Goal: Use online tool/utility: Utilize a website feature to perform a specific function

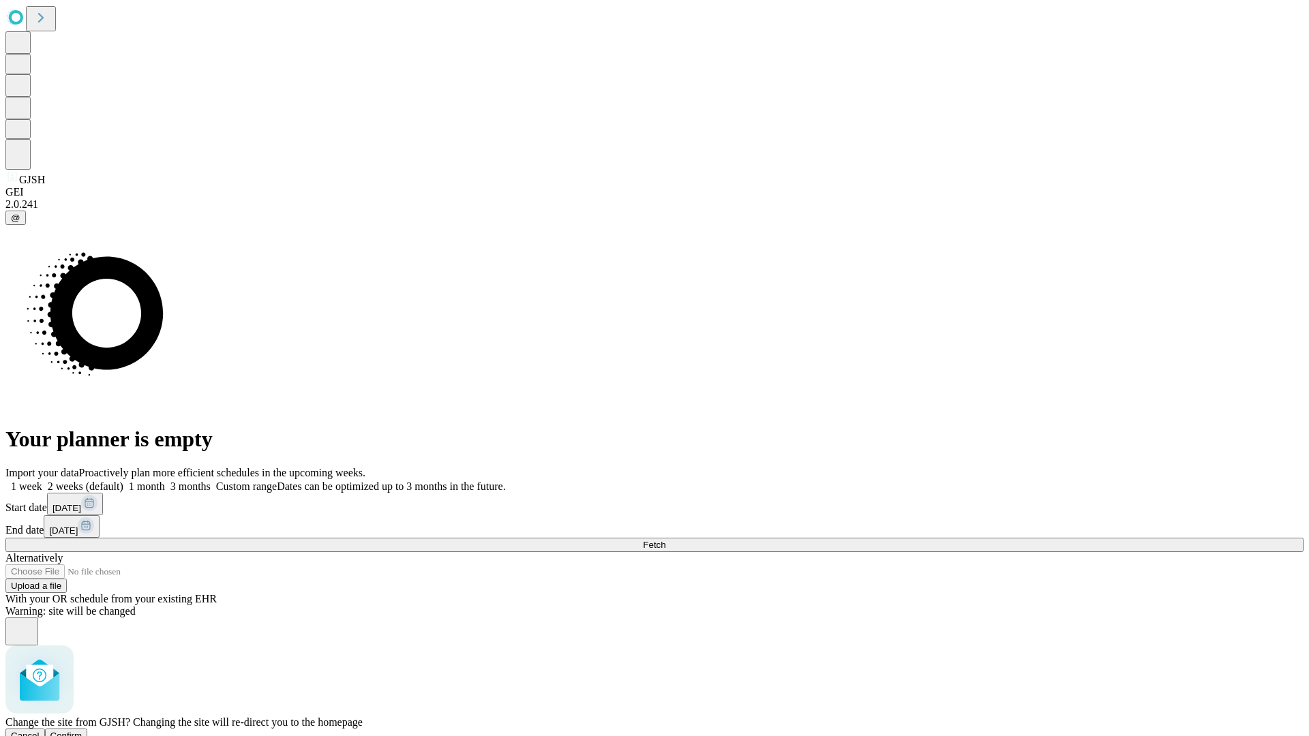
click at [82, 731] on span "Confirm" at bounding box center [66, 736] width 32 height 10
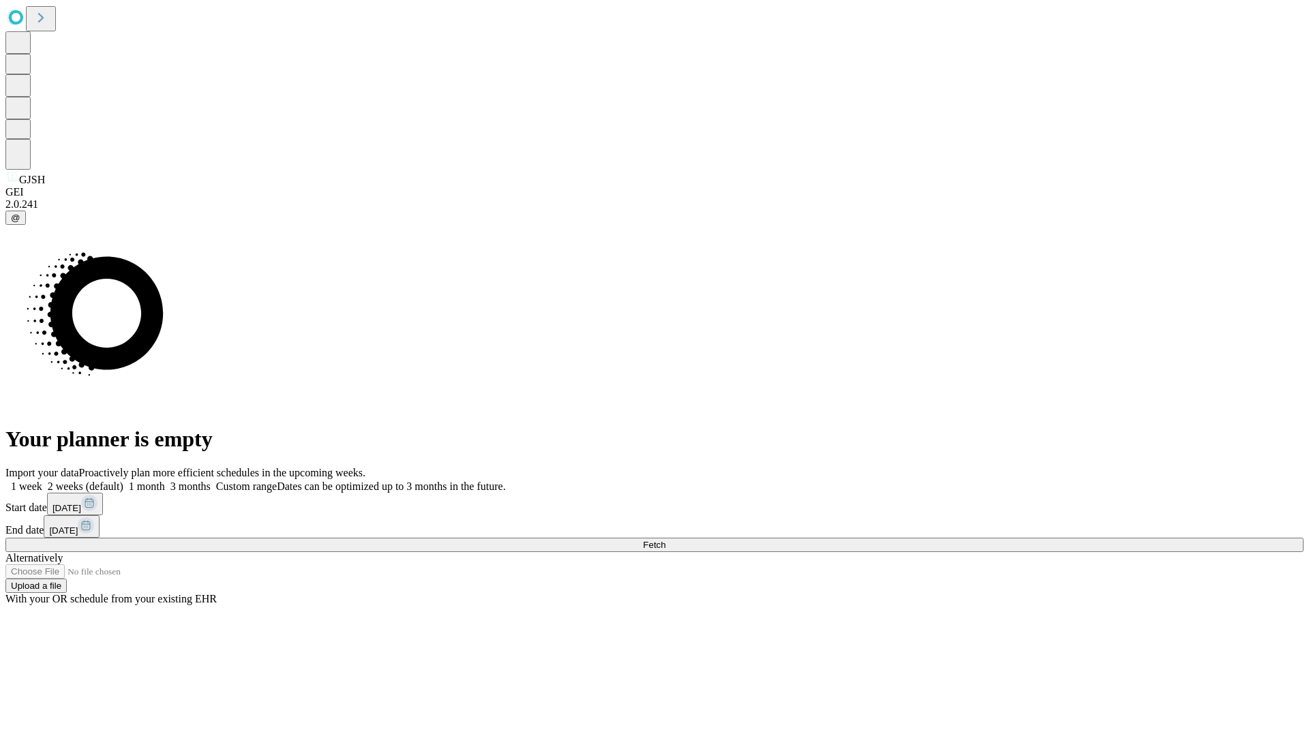
click at [123, 480] on label "2 weeks (default)" at bounding box center [82, 486] width 81 height 12
click at [665, 540] on span "Fetch" at bounding box center [654, 545] width 22 height 10
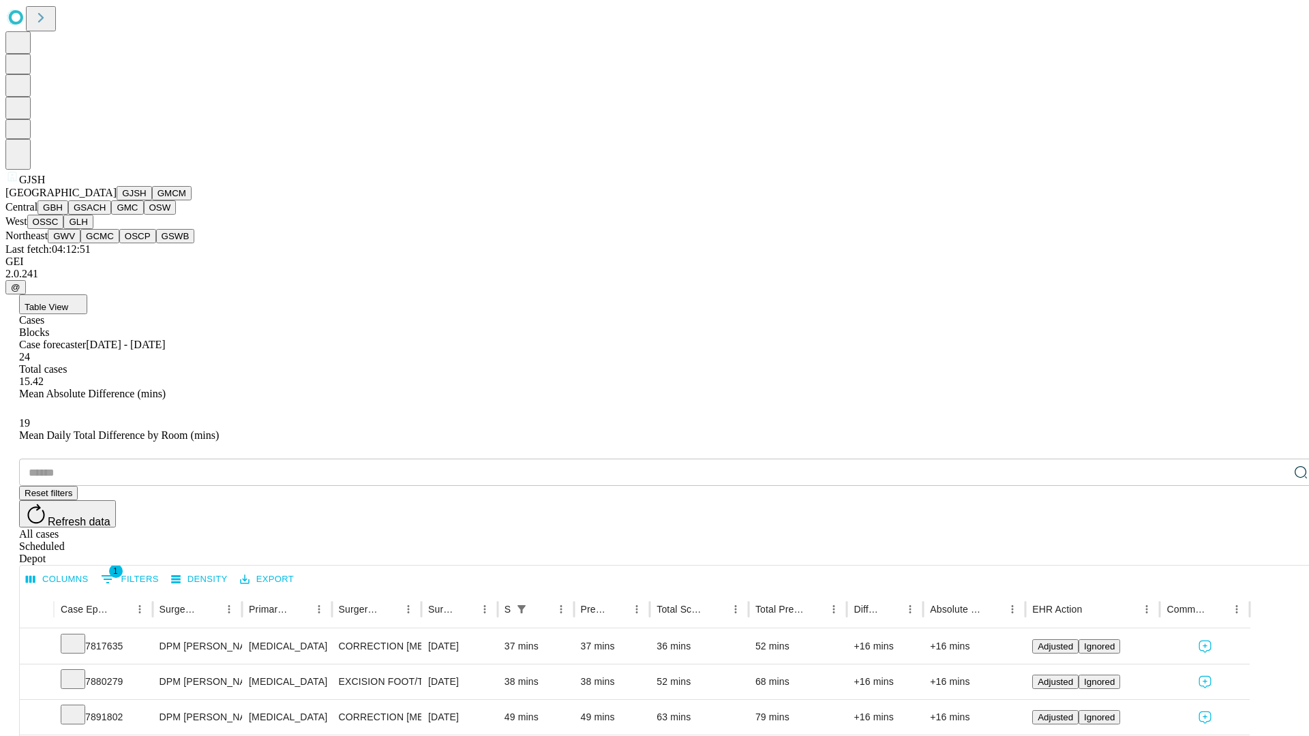
click at [152, 200] on button "GMCM" at bounding box center [172, 193] width 40 height 14
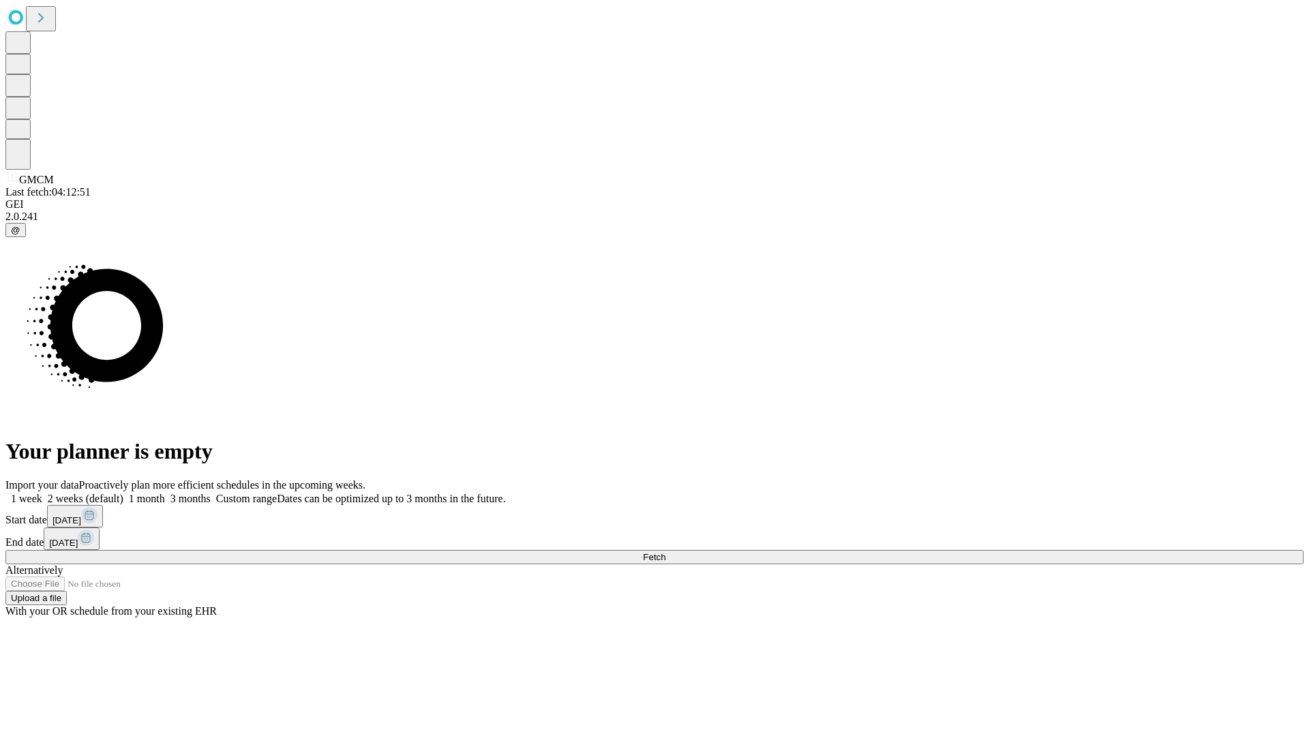
click at [123, 493] on label "2 weeks (default)" at bounding box center [82, 499] width 81 height 12
click at [665, 552] on span "Fetch" at bounding box center [654, 557] width 22 height 10
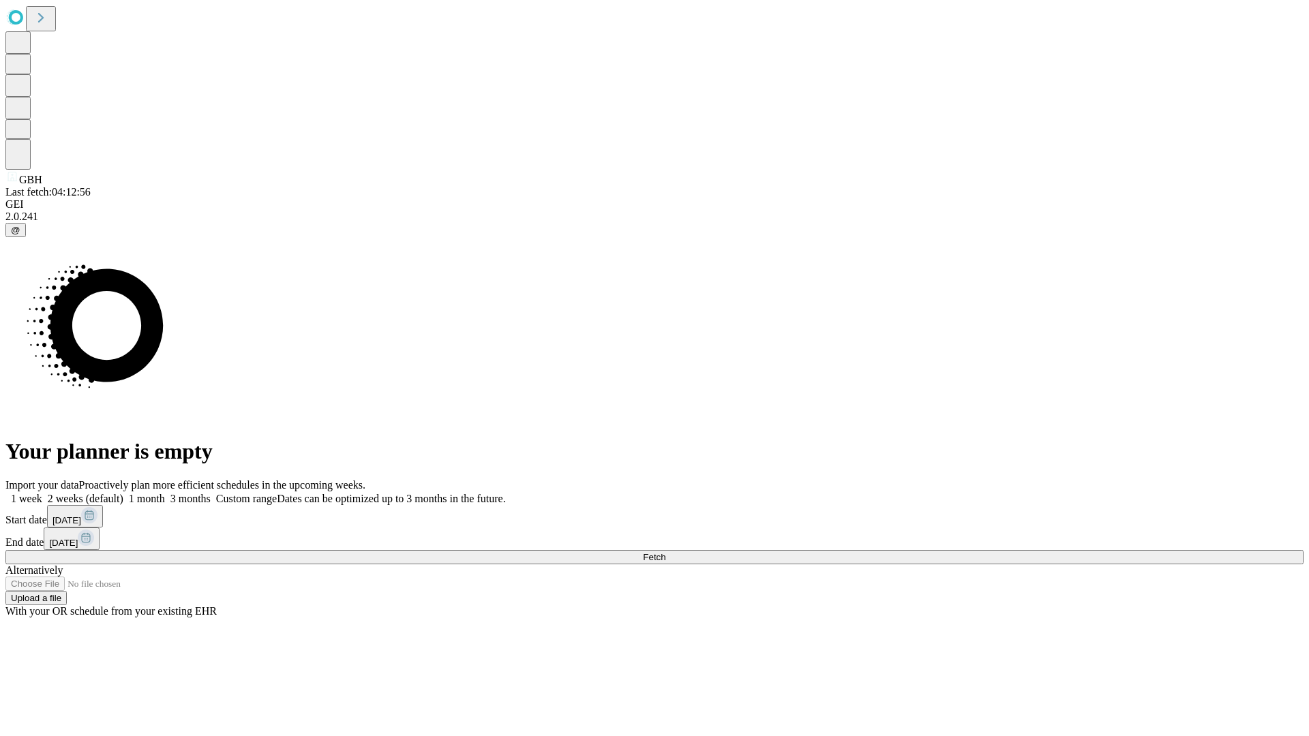
click at [665, 552] on span "Fetch" at bounding box center [654, 557] width 22 height 10
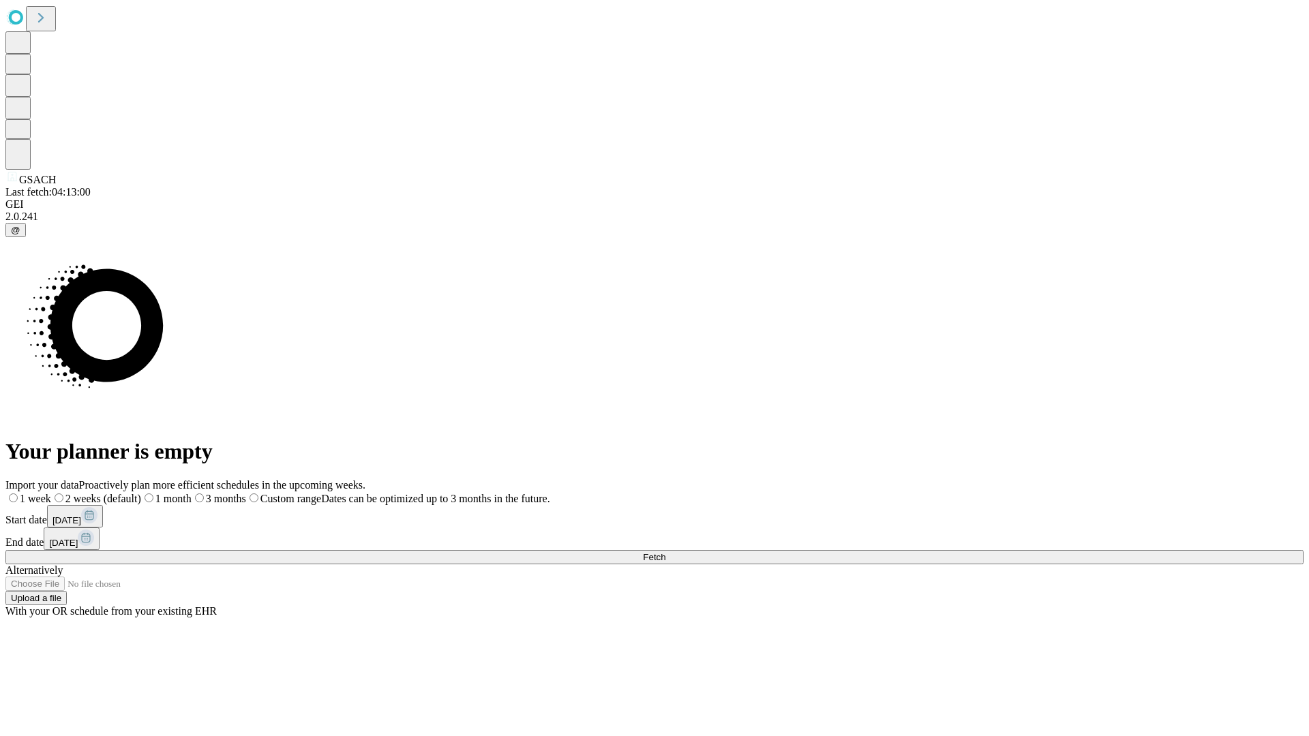
click at [141, 493] on label "2 weeks (default)" at bounding box center [96, 499] width 90 height 12
click at [665, 552] on span "Fetch" at bounding box center [654, 557] width 22 height 10
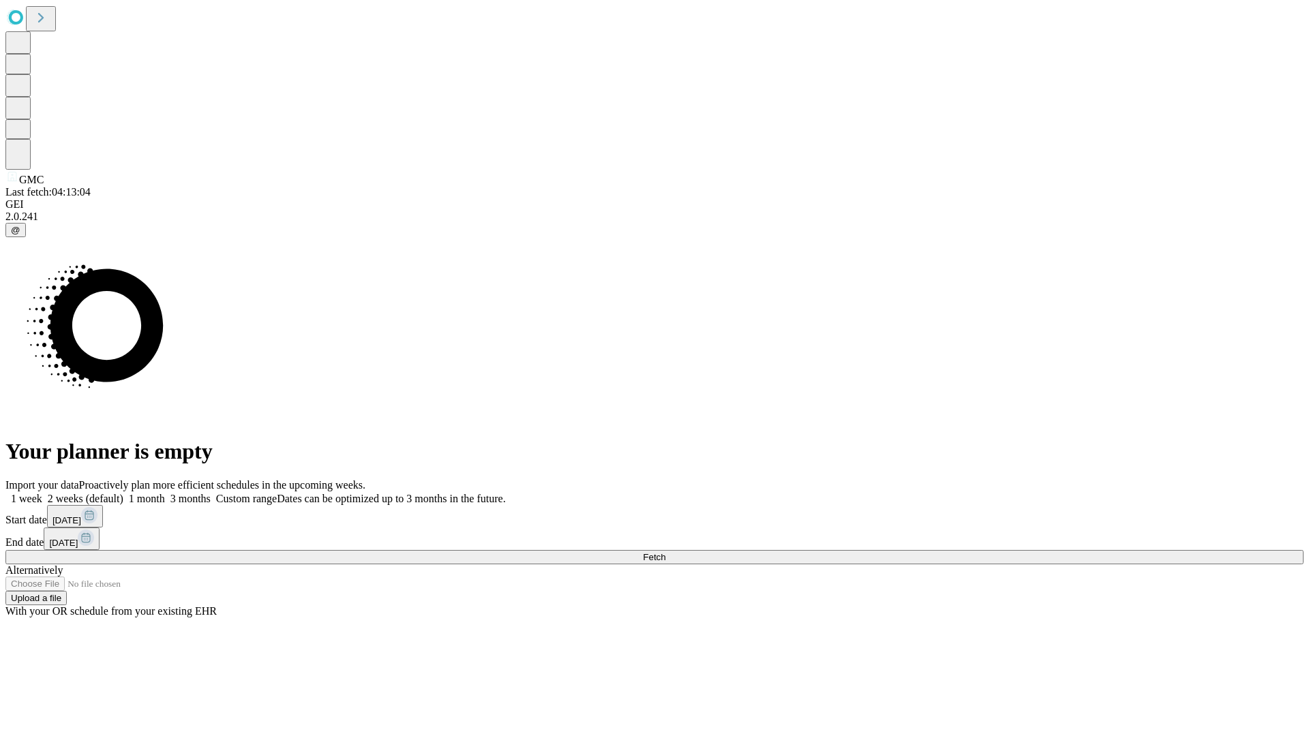
click at [123, 493] on label "2 weeks (default)" at bounding box center [82, 499] width 81 height 12
click at [665, 552] on span "Fetch" at bounding box center [654, 557] width 22 height 10
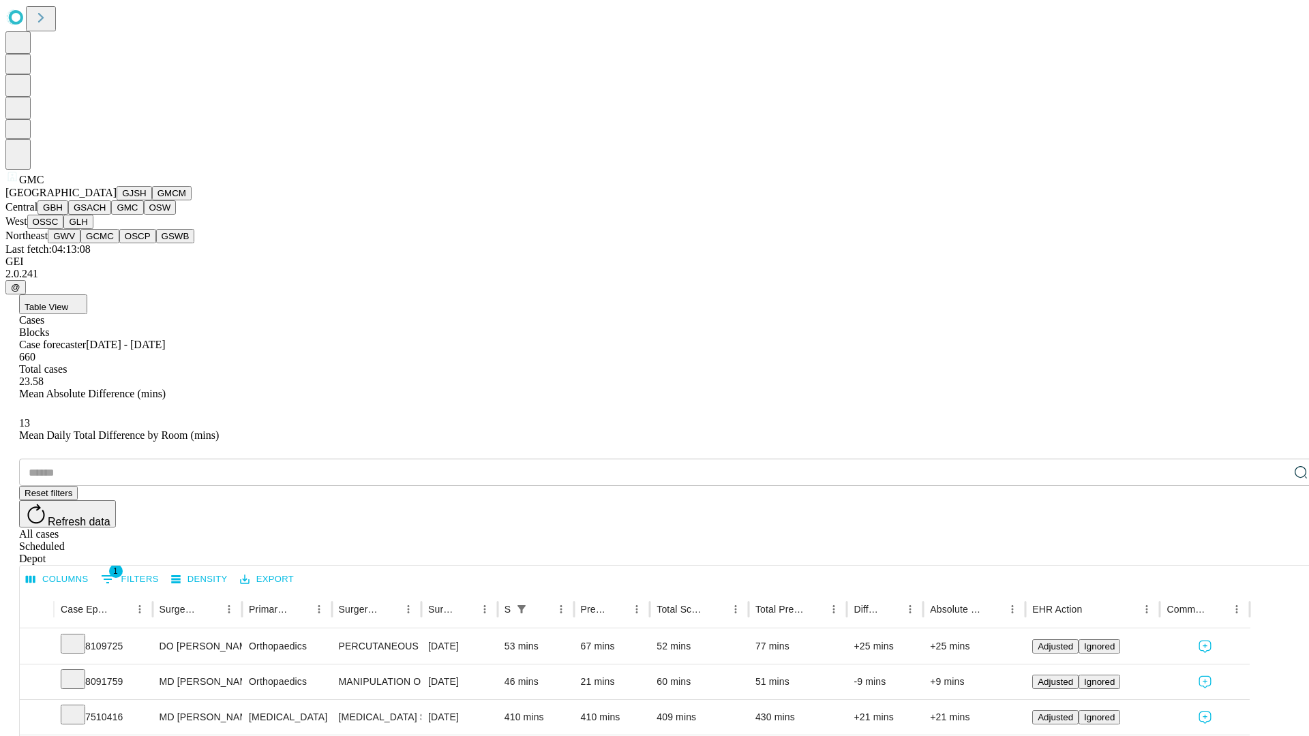
click at [144, 215] on button "OSW" at bounding box center [160, 207] width 33 height 14
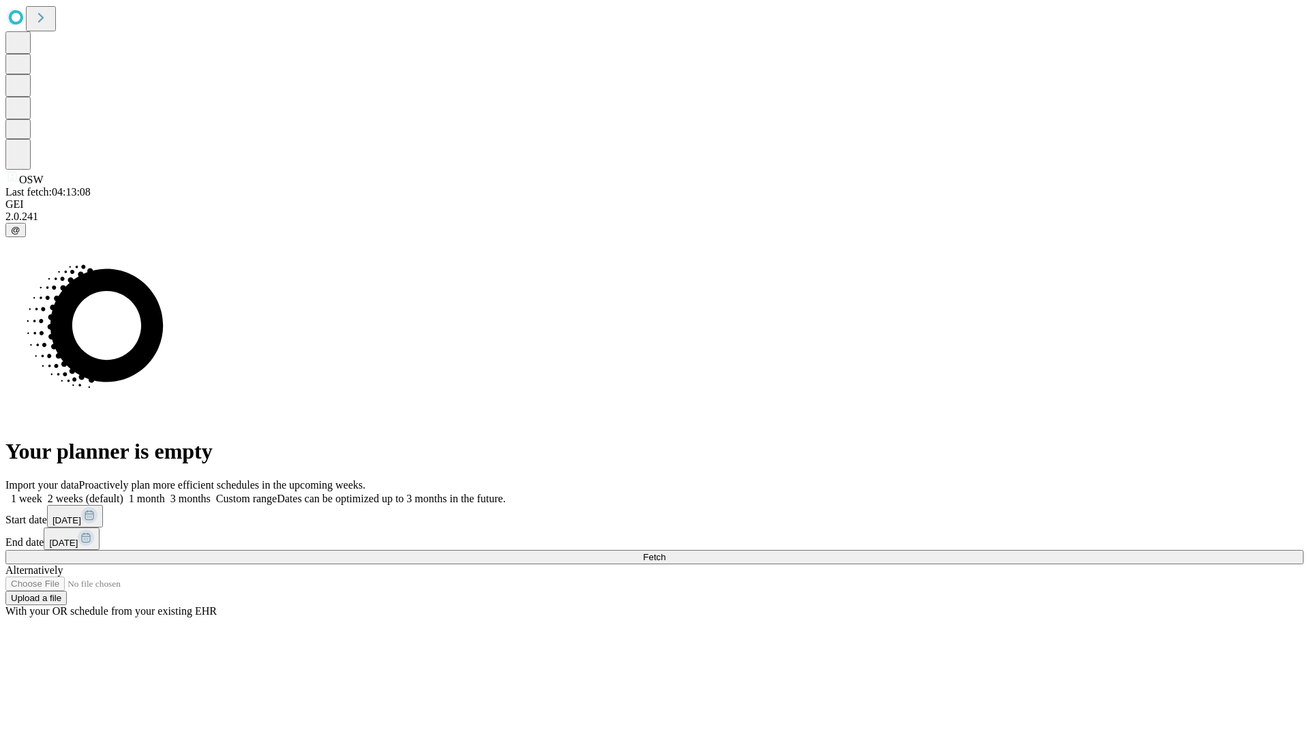
click at [123, 493] on label "2 weeks (default)" at bounding box center [82, 499] width 81 height 12
click at [665, 552] on span "Fetch" at bounding box center [654, 557] width 22 height 10
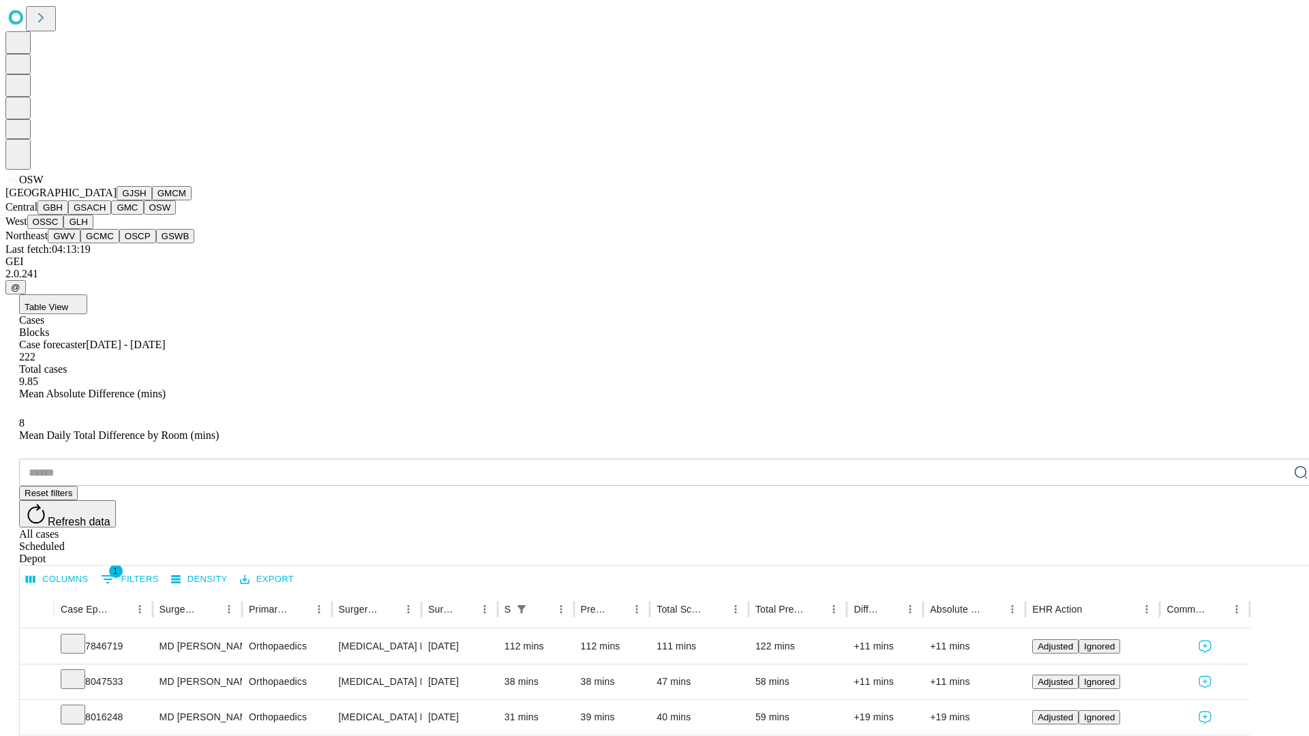
click at [64, 229] on button "OSSC" at bounding box center [45, 222] width 37 height 14
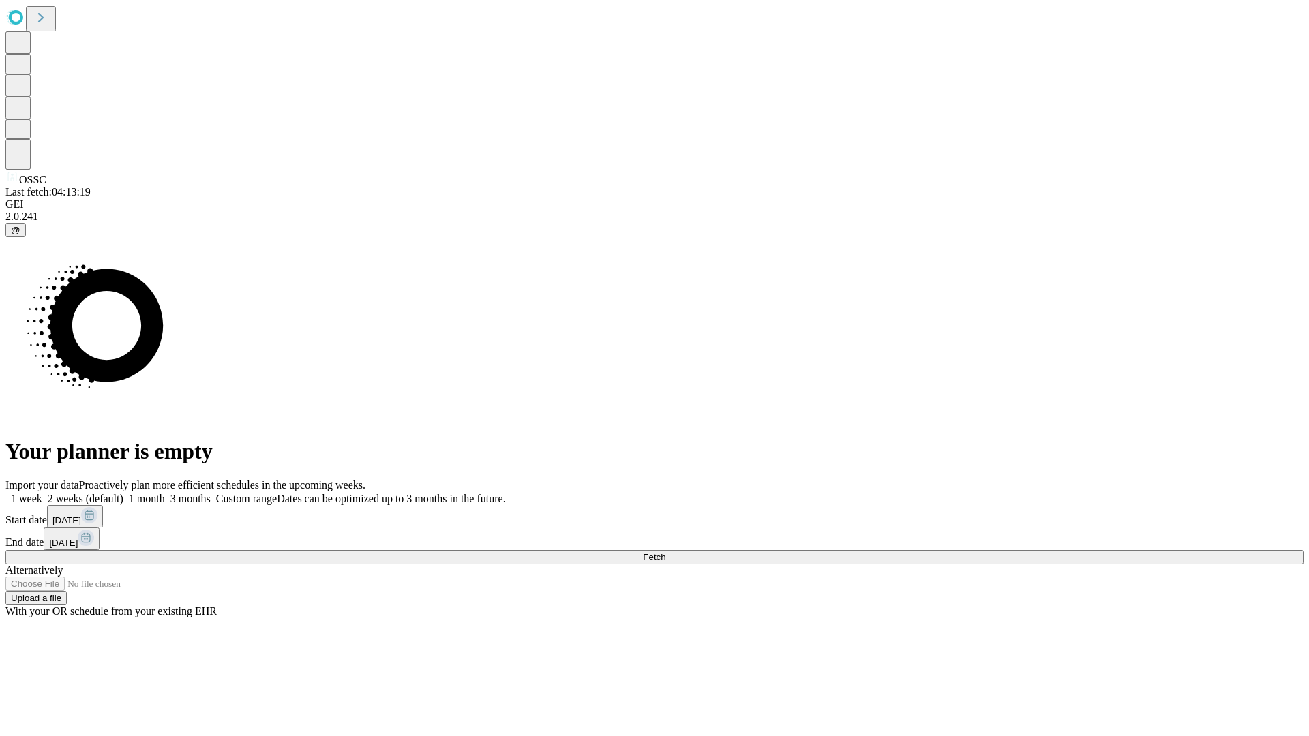
click at [665, 552] on span "Fetch" at bounding box center [654, 557] width 22 height 10
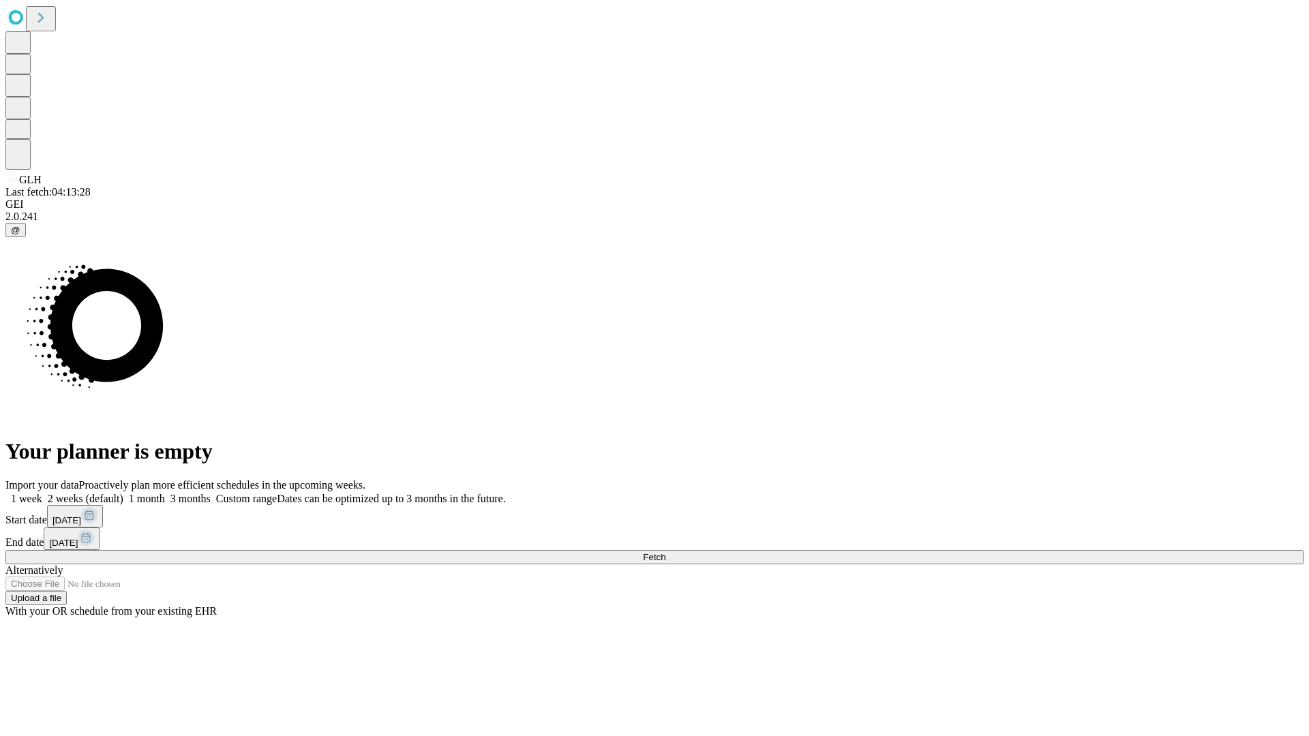
click at [665, 552] on span "Fetch" at bounding box center [654, 557] width 22 height 10
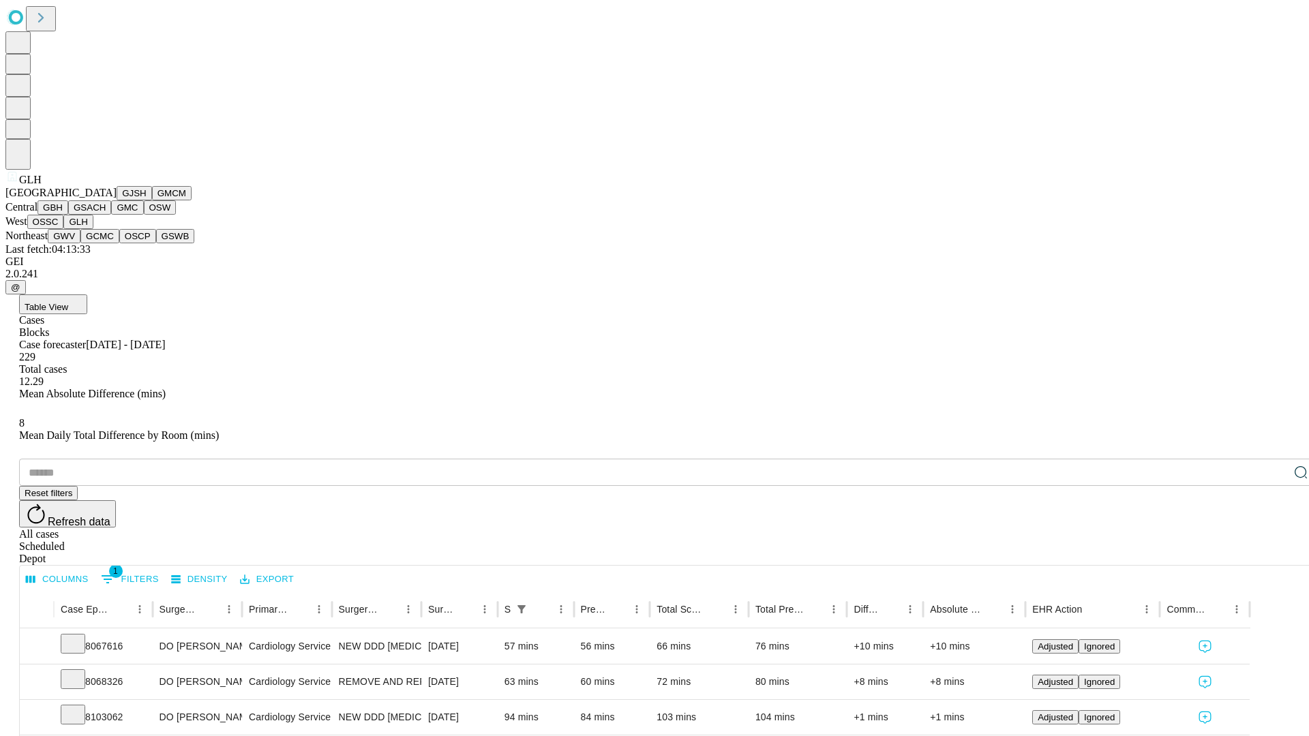
click at [80, 243] on button "GWV" at bounding box center [64, 236] width 33 height 14
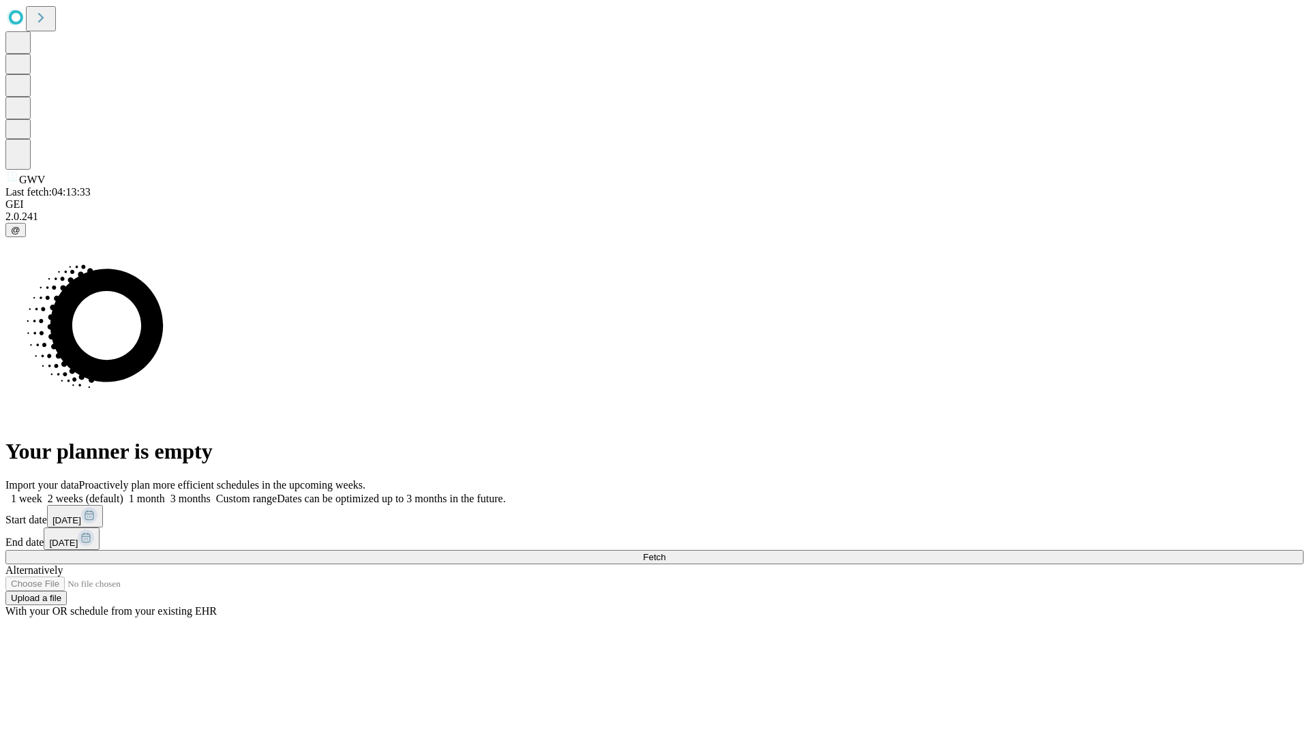
click at [123, 493] on label "2 weeks (default)" at bounding box center [82, 499] width 81 height 12
click at [665, 552] on span "Fetch" at bounding box center [654, 557] width 22 height 10
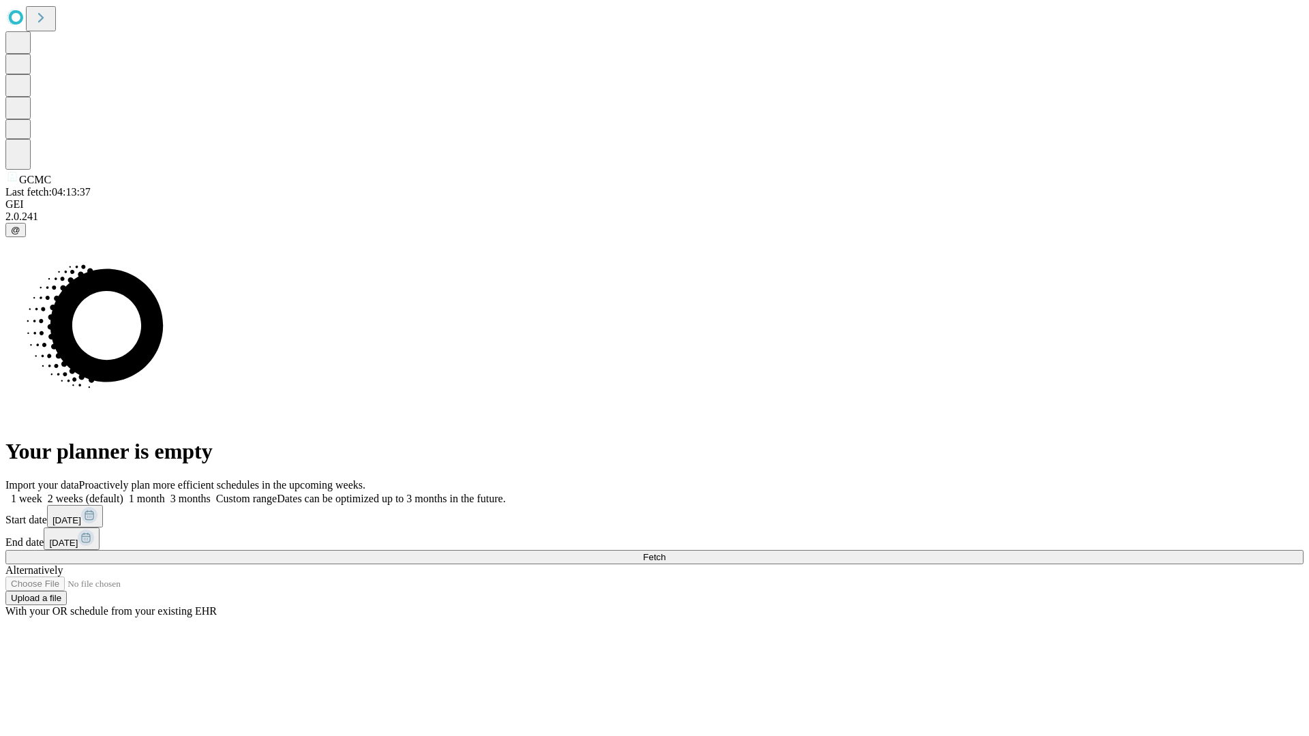
click at [123, 493] on label "2 weeks (default)" at bounding box center [82, 499] width 81 height 12
click at [665, 552] on span "Fetch" at bounding box center [654, 557] width 22 height 10
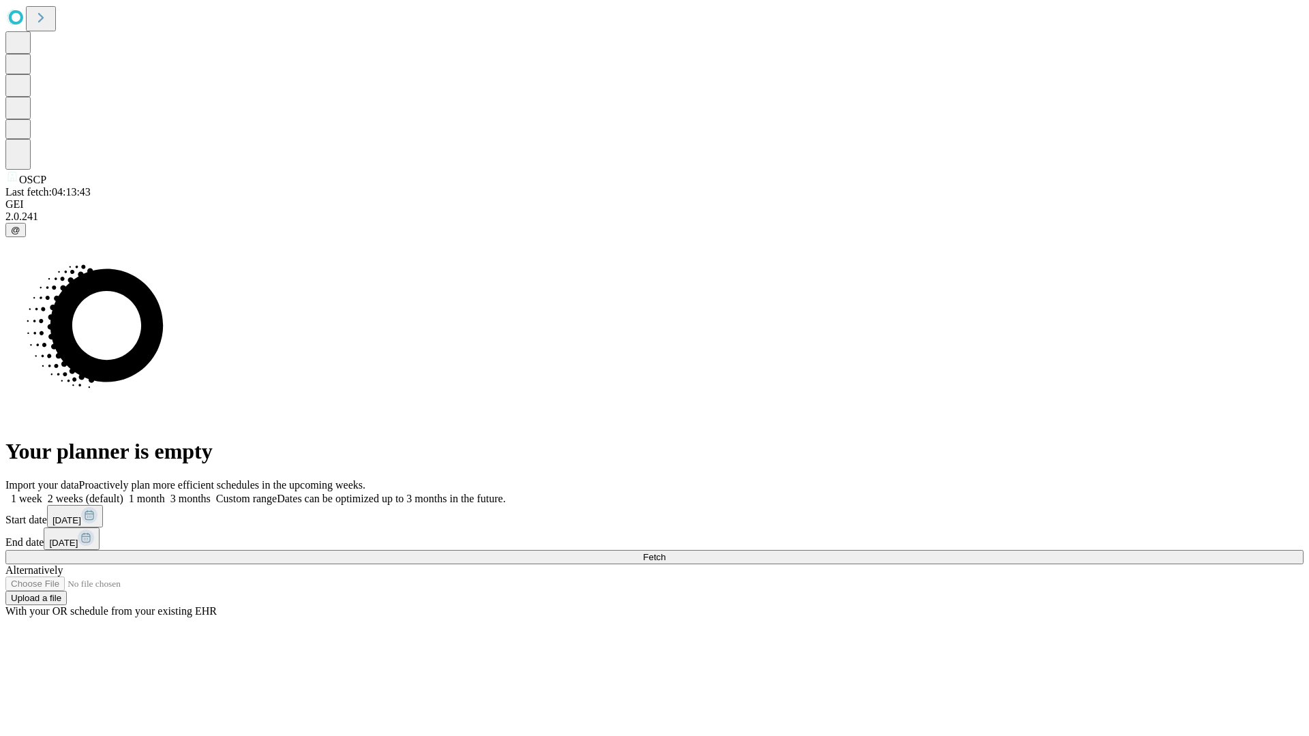
click at [123, 493] on label "2 weeks (default)" at bounding box center [82, 499] width 81 height 12
click at [665, 552] on span "Fetch" at bounding box center [654, 557] width 22 height 10
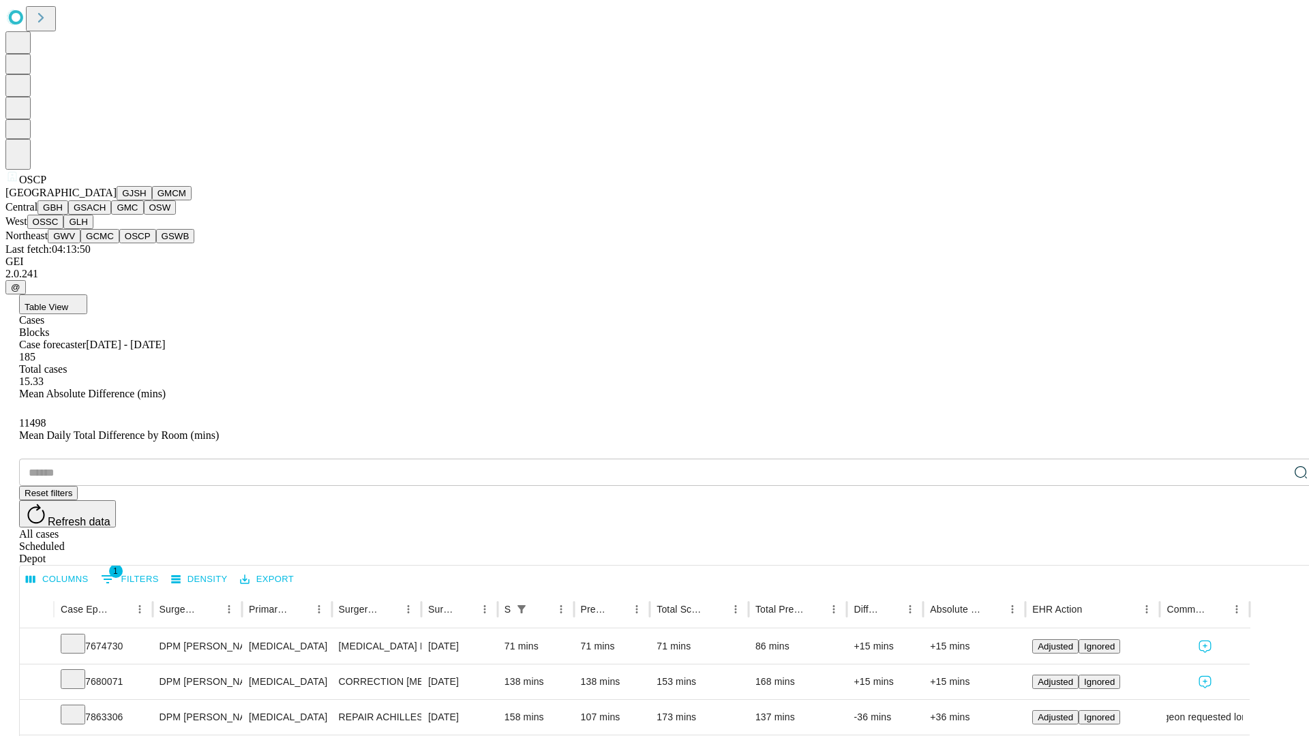
click at [156, 243] on button "GSWB" at bounding box center [175, 236] width 39 height 14
